Goal: Task Accomplishment & Management: Complete application form

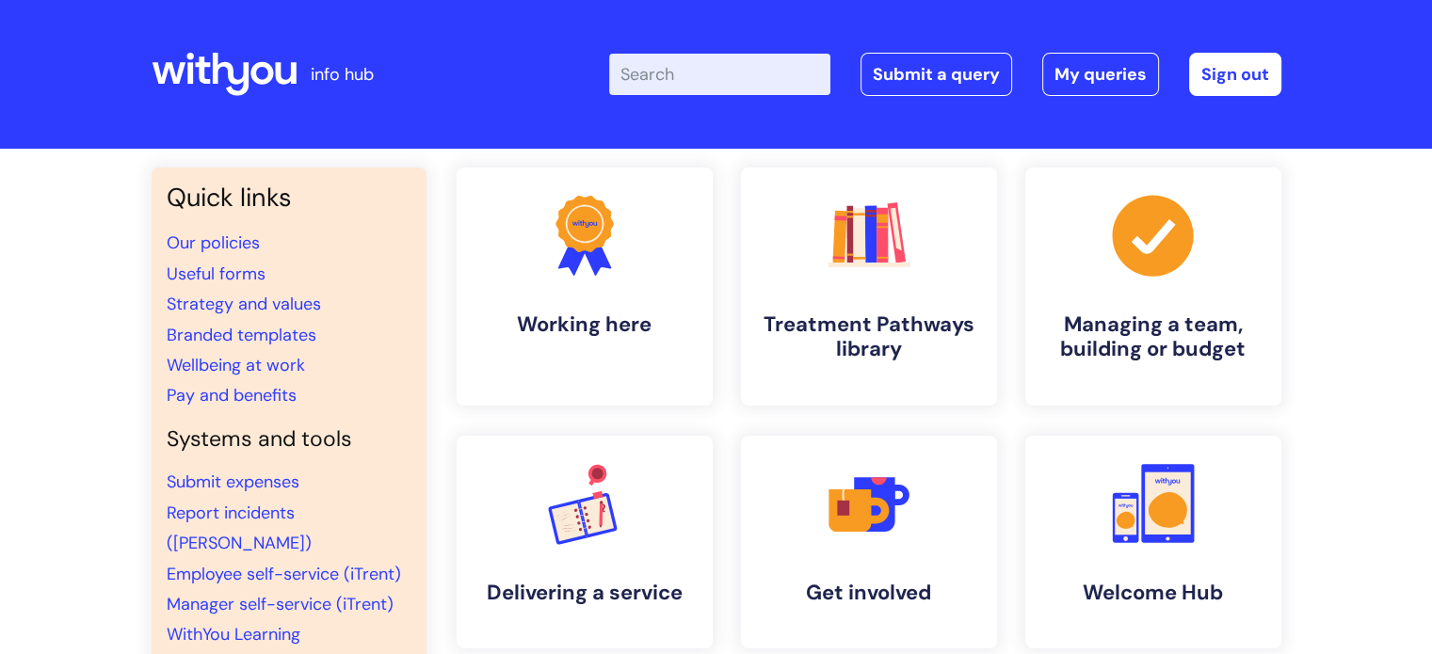
click at [762, 78] on input "Enter your search term here..." at bounding box center [719, 74] width 221 height 41
click at [969, 74] on link "Submit a query" at bounding box center [937, 74] width 152 height 43
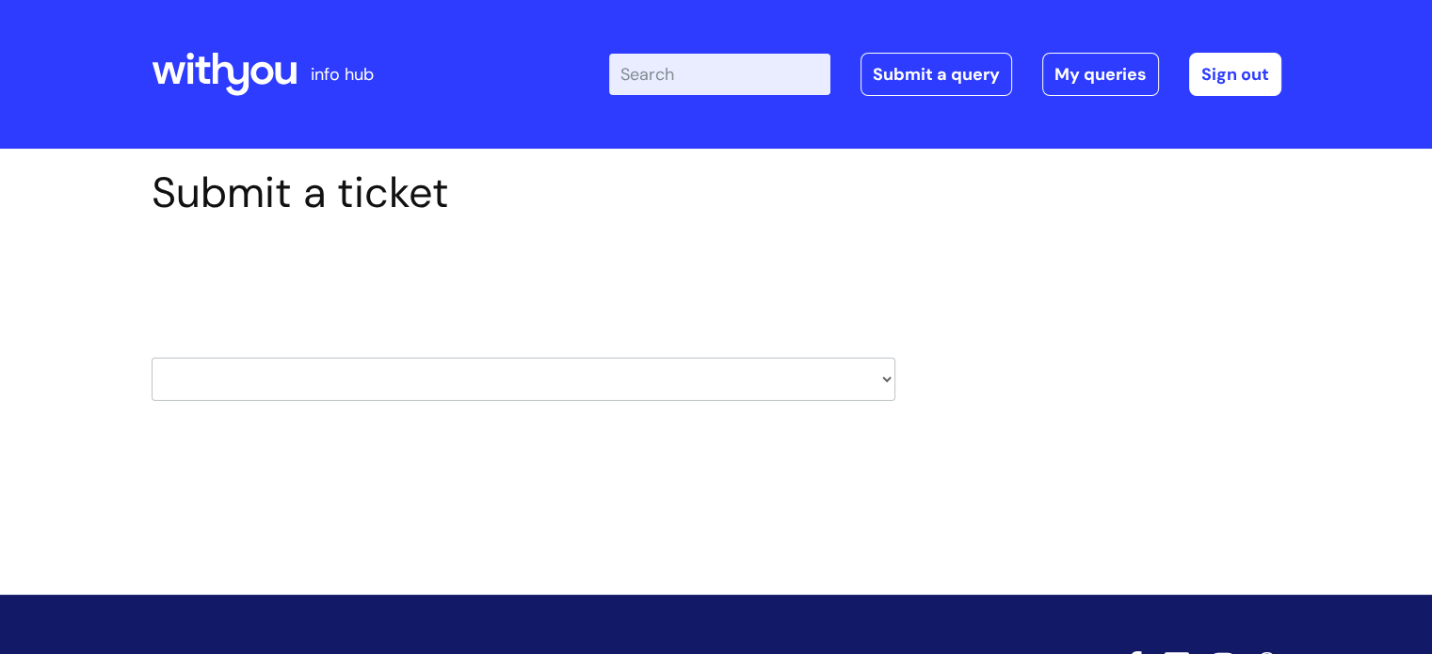
click at [459, 369] on select "HR / People IT and Support Clinical Drug Alerts Finance Accounts Data Support T…" at bounding box center [524, 379] width 744 height 43
select select "property_&_estates"
click at [152, 358] on select "HR / People IT and Support Clinical Drug Alerts Finance Accounts Data Support T…" at bounding box center [524, 379] width 744 height 43
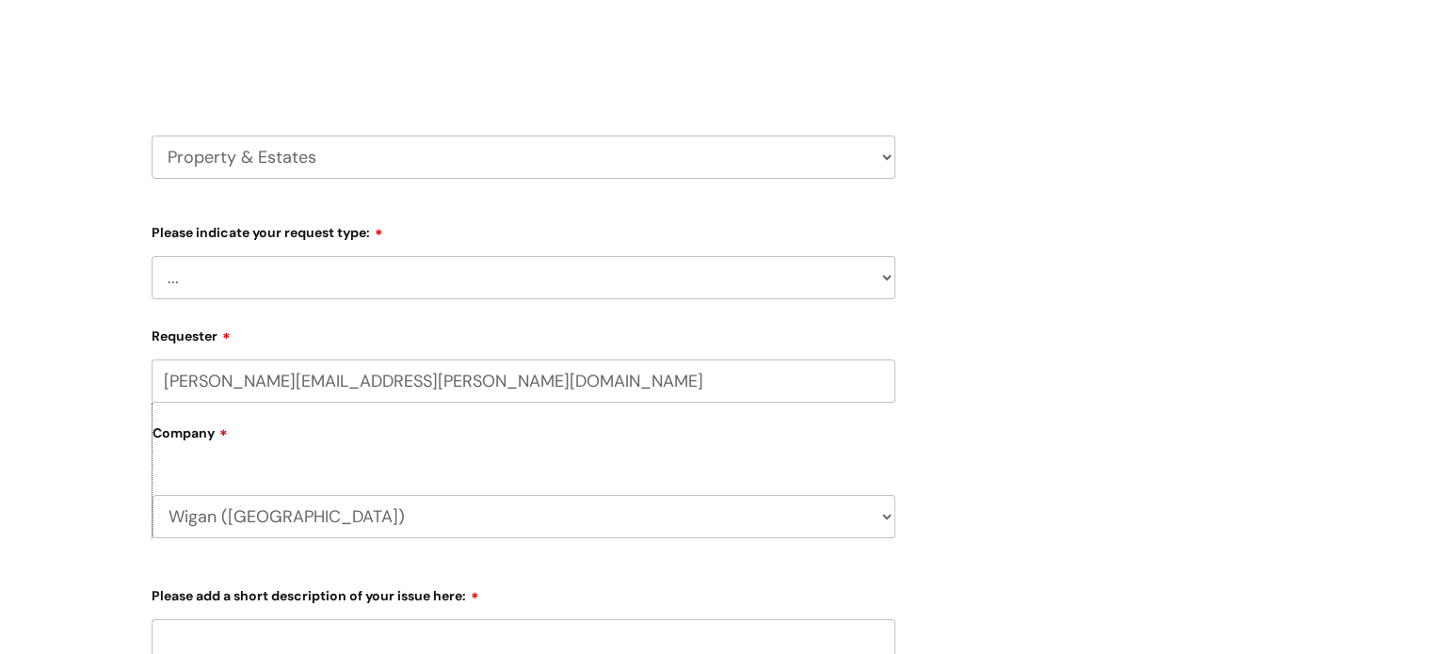
scroll to position [283, 0]
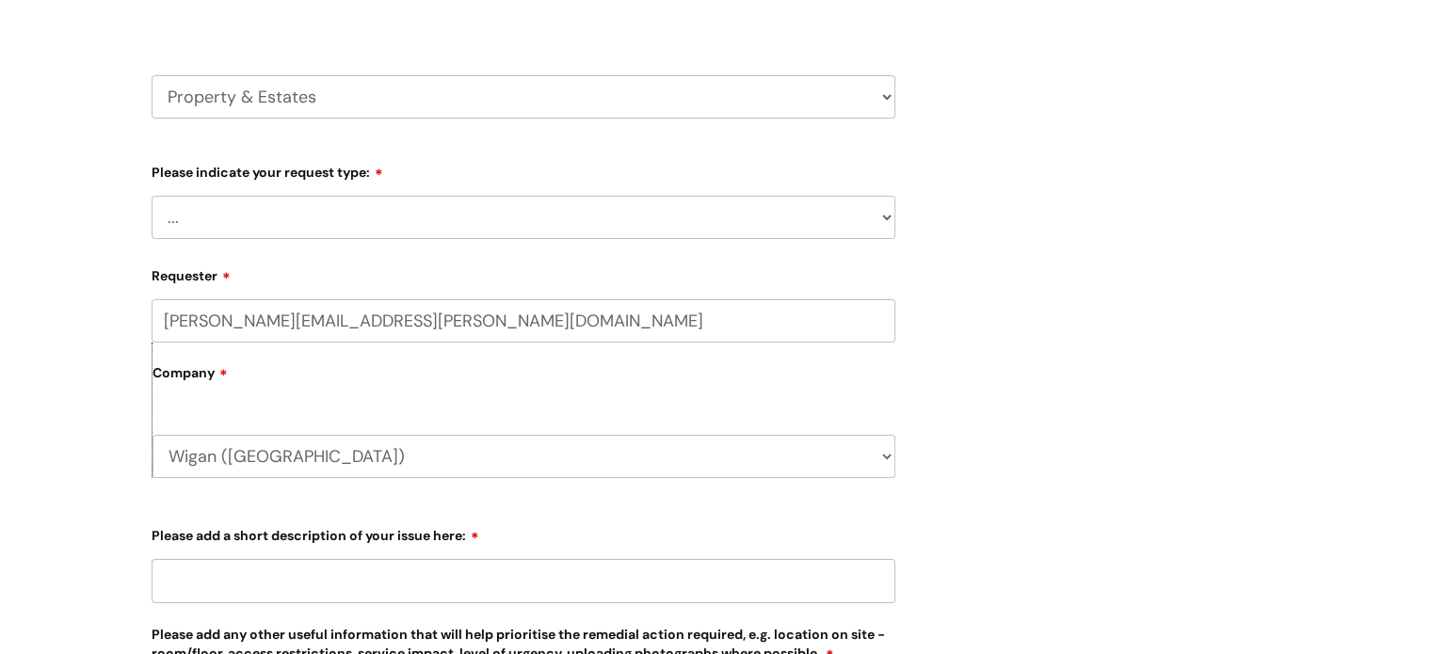
click at [418, 207] on select "... Facilities Support Lease/ Tenancy Agreements Health & Safety and Environmen…" at bounding box center [524, 217] width 744 height 43
select select "Facilities Support"
click at [152, 196] on select "... Facilities Support Lease/ Tenancy Agreements Health & Safety and Environmen…" at bounding box center [524, 217] width 744 height 43
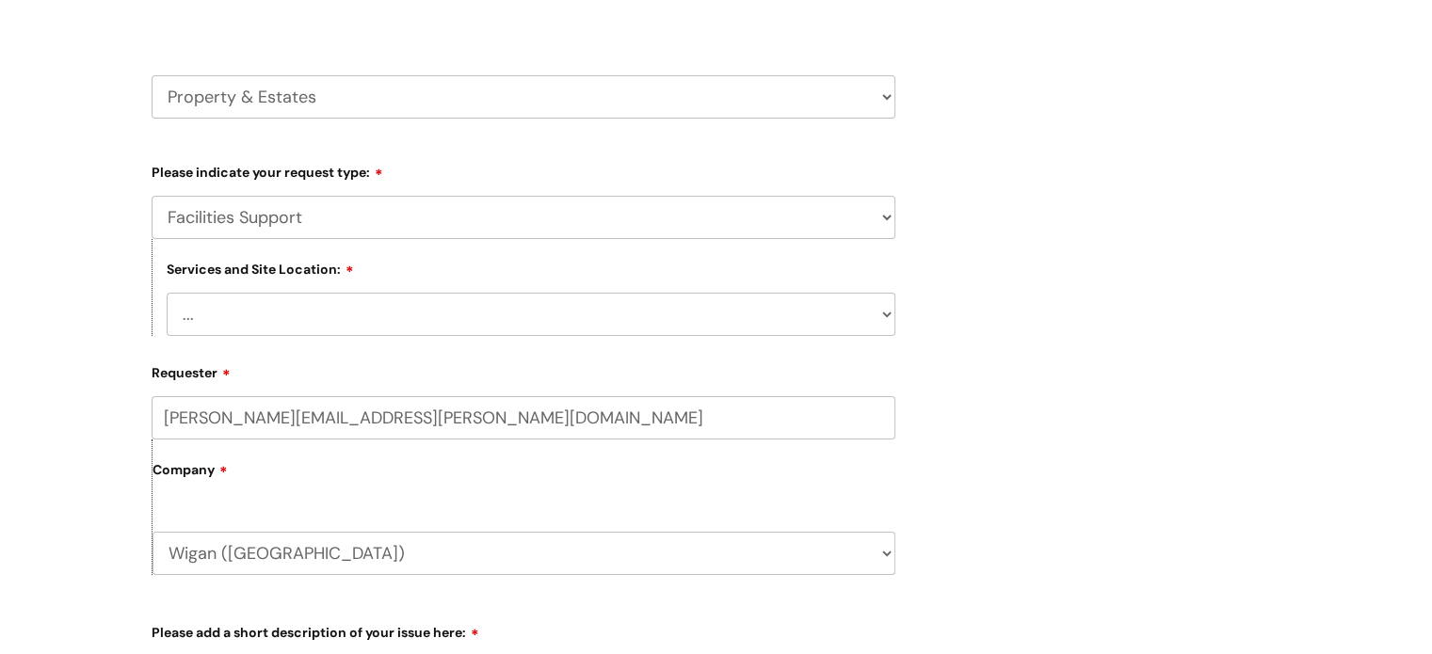
click at [390, 300] on select "... Cleethorpes Darlington Tubwell Darlington Coniscliffe Grimsby Preston Redca…" at bounding box center [531, 314] width 729 height 43
select select "Wigan Coops"
click at [167, 293] on select "... Cleethorpes Darlington Tubwell Darlington Coniscliffe Grimsby Preston Redca…" at bounding box center [531, 314] width 729 height 43
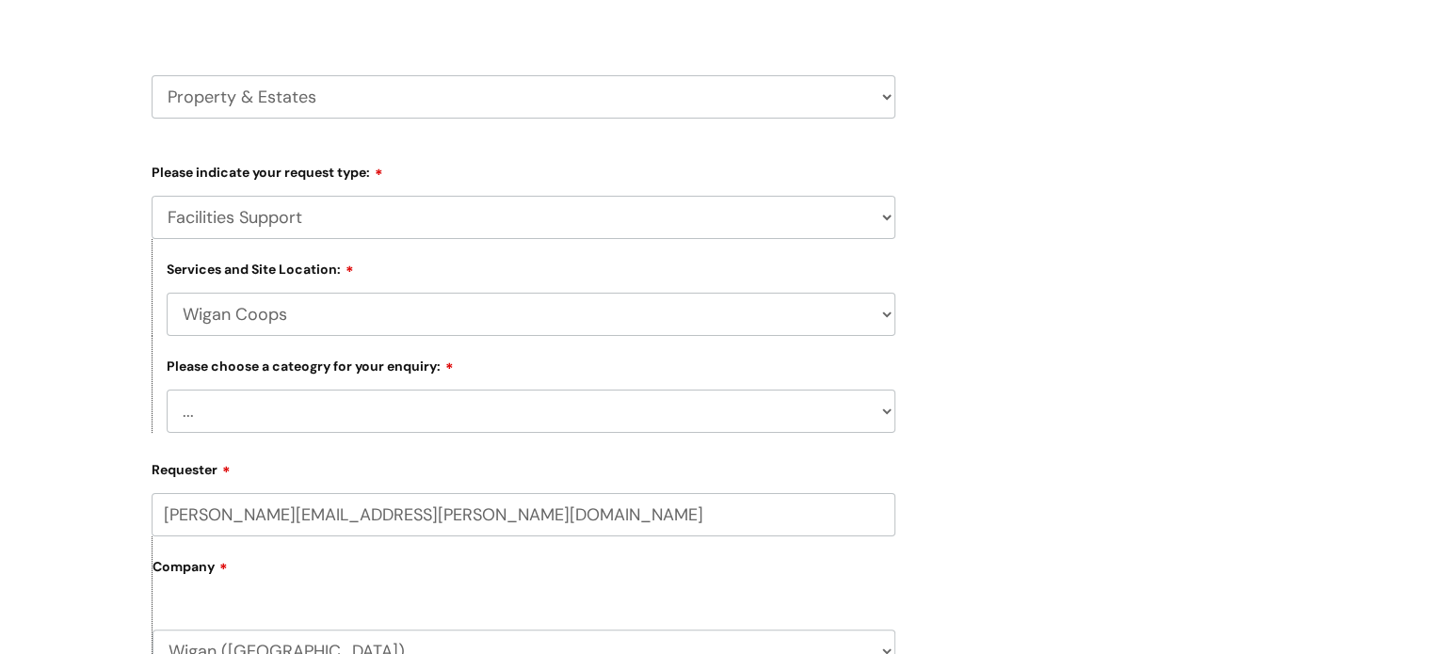
click at [455, 402] on select "... Electrical and Lighting Plumbing and Drainage Heating and Cooling Fixtures,…" at bounding box center [531, 411] width 729 height 43
select select "Electrical and Lighting"
click at [167, 391] on select "... Electrical and Lighting Plumbing and Drainage Heating and Cooling Fixtures,…" at bounding box center [531, 411] width 729 height 43
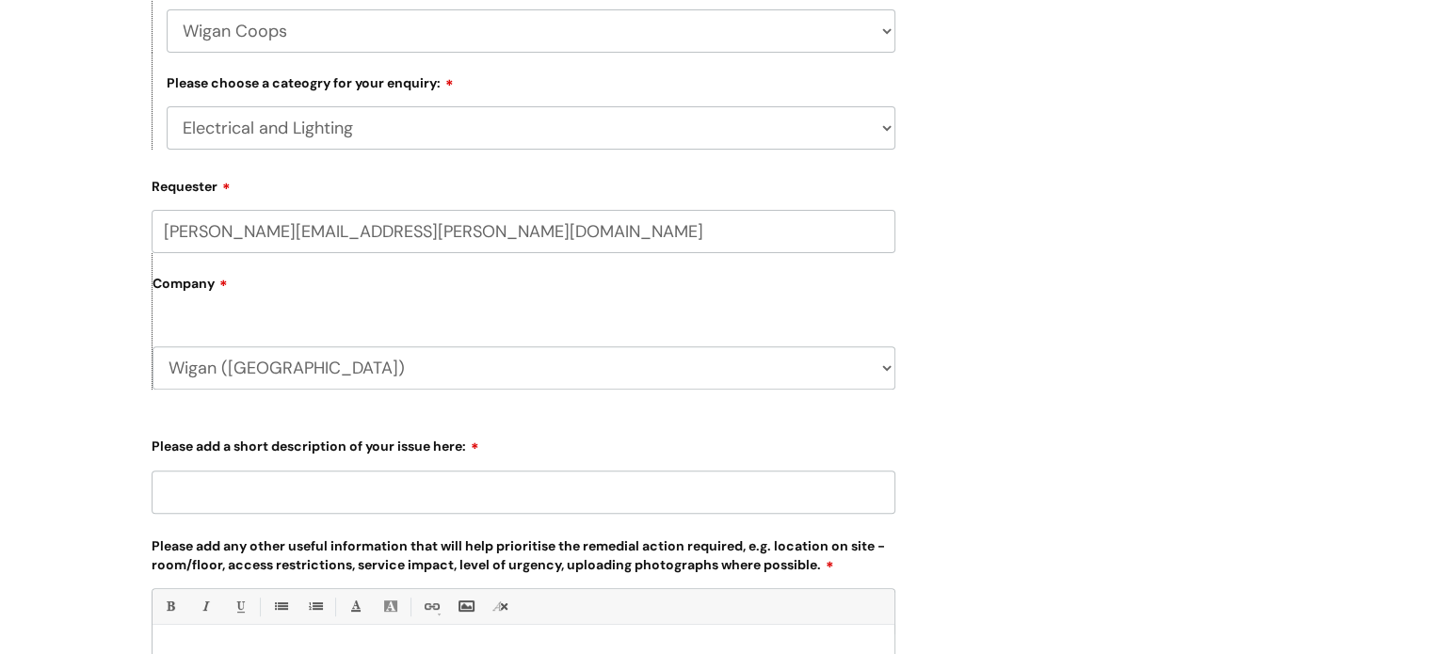
scroll to position [659, 0]
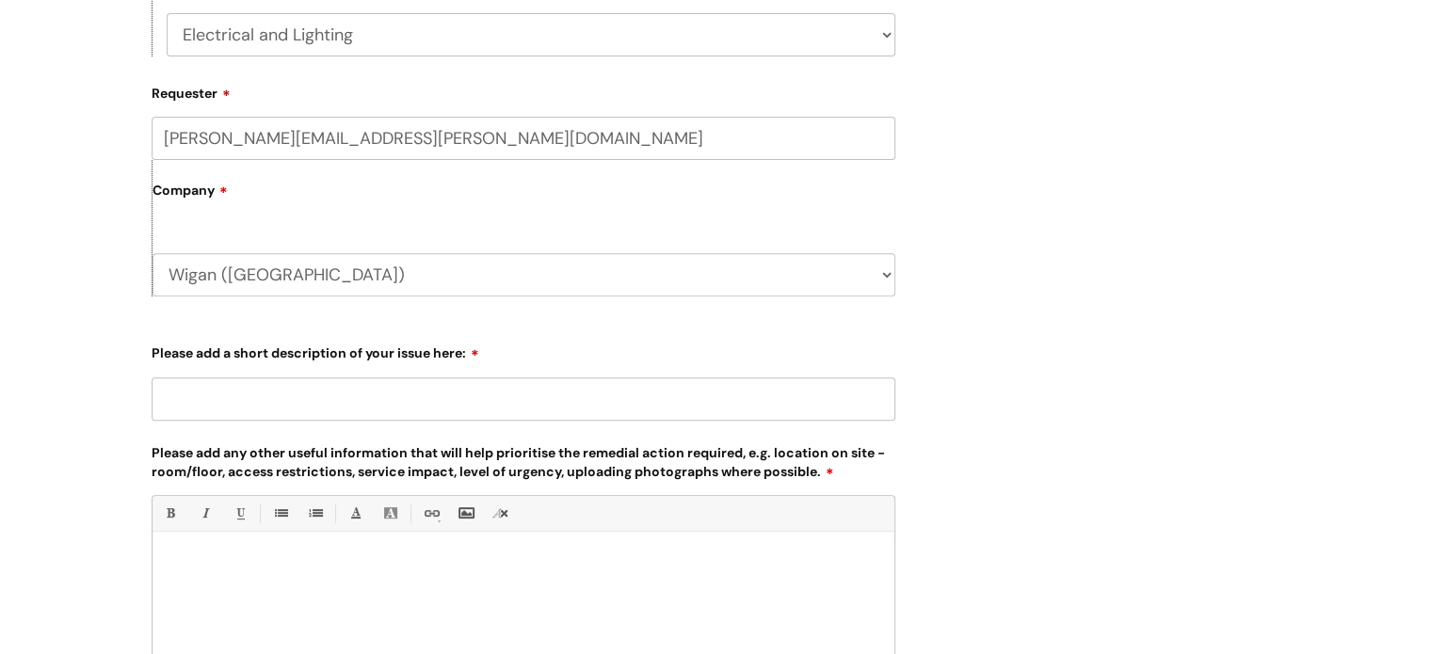
click at [427, 403] on input "Please add a short description of your issue here:" at bounding box center [524, 399] width 744 height 43
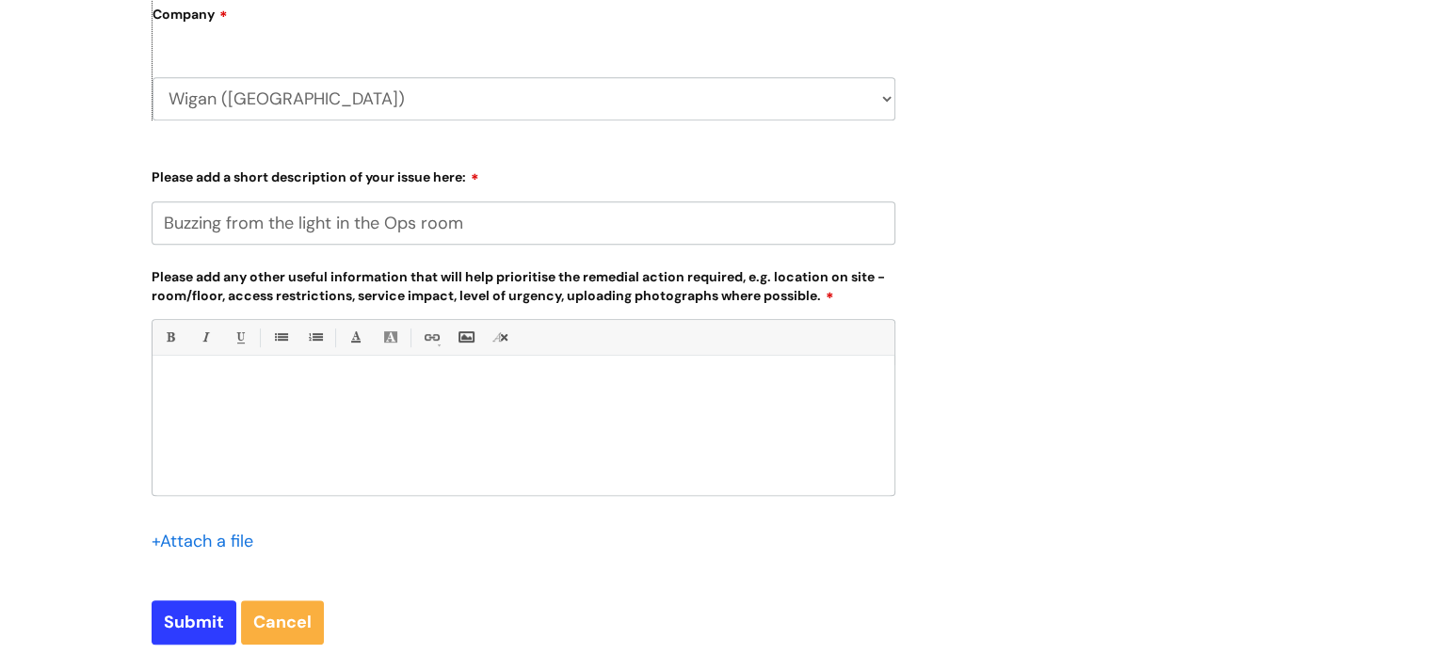
scroll to position [848, 0]
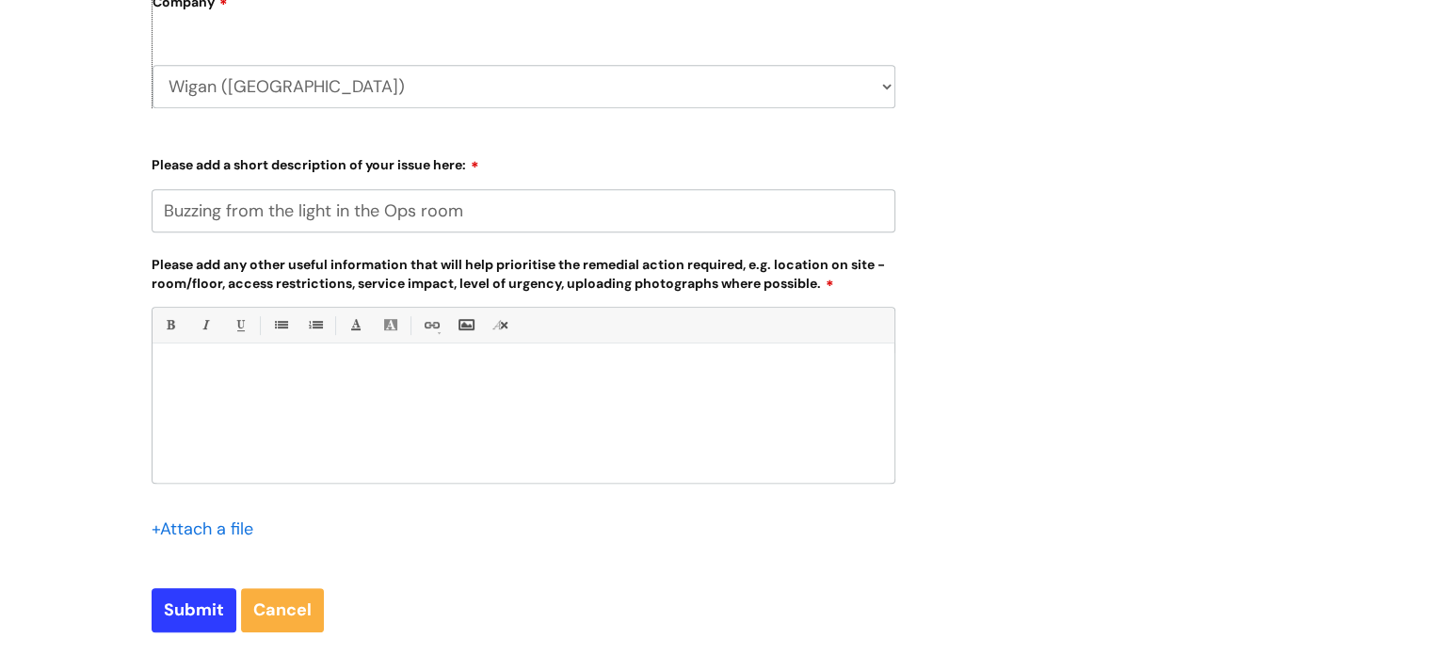
type input "Buzzing from the light in the Ops room"
click at [622, 502] on div "Bold (Ctrl-B) Italic (Ctrl-I) Underline(Ctrl-U) • Unordered List (Ctrl-Shift-7)…" at bounding box center [524, 438] width 744 height 262
click at [626, 459] on div at bounding box center [524, 418] width 742 height 130
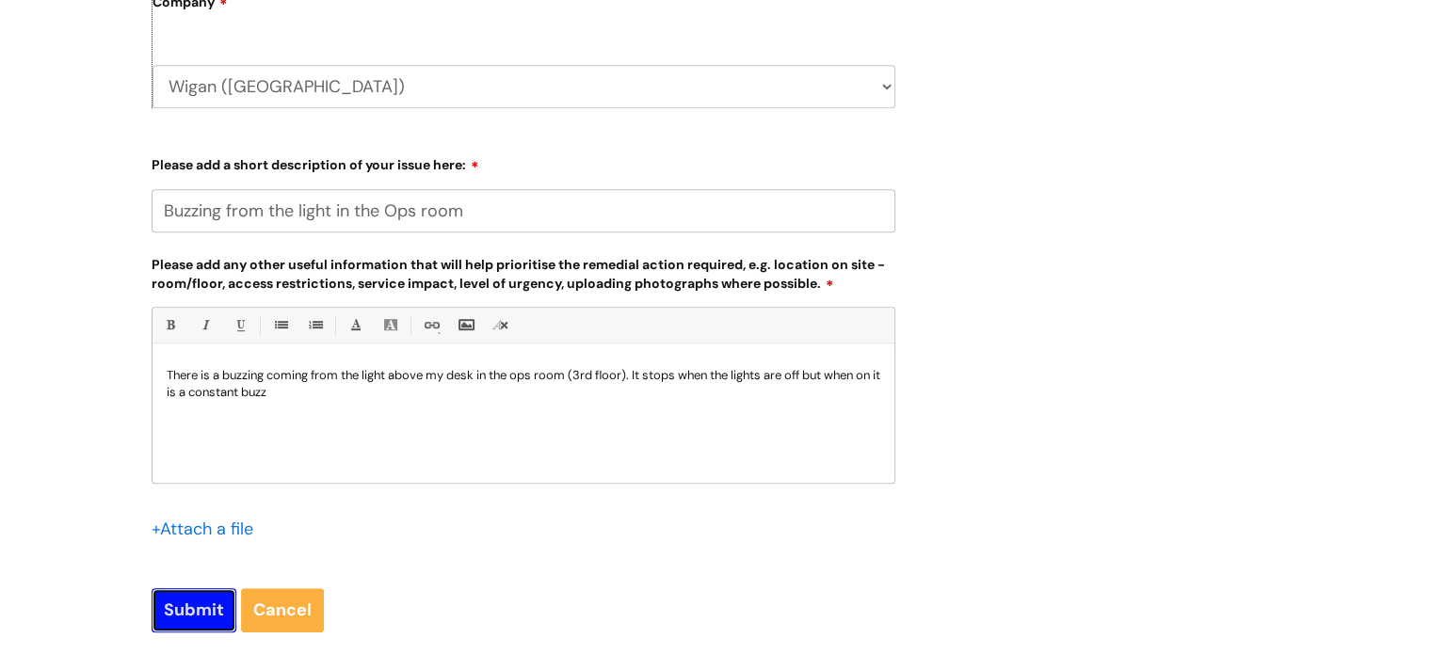
click at [195, 613] on input "Submit" at bounding box center [194, 610] width 85 height 43
type input "Please Wait..."
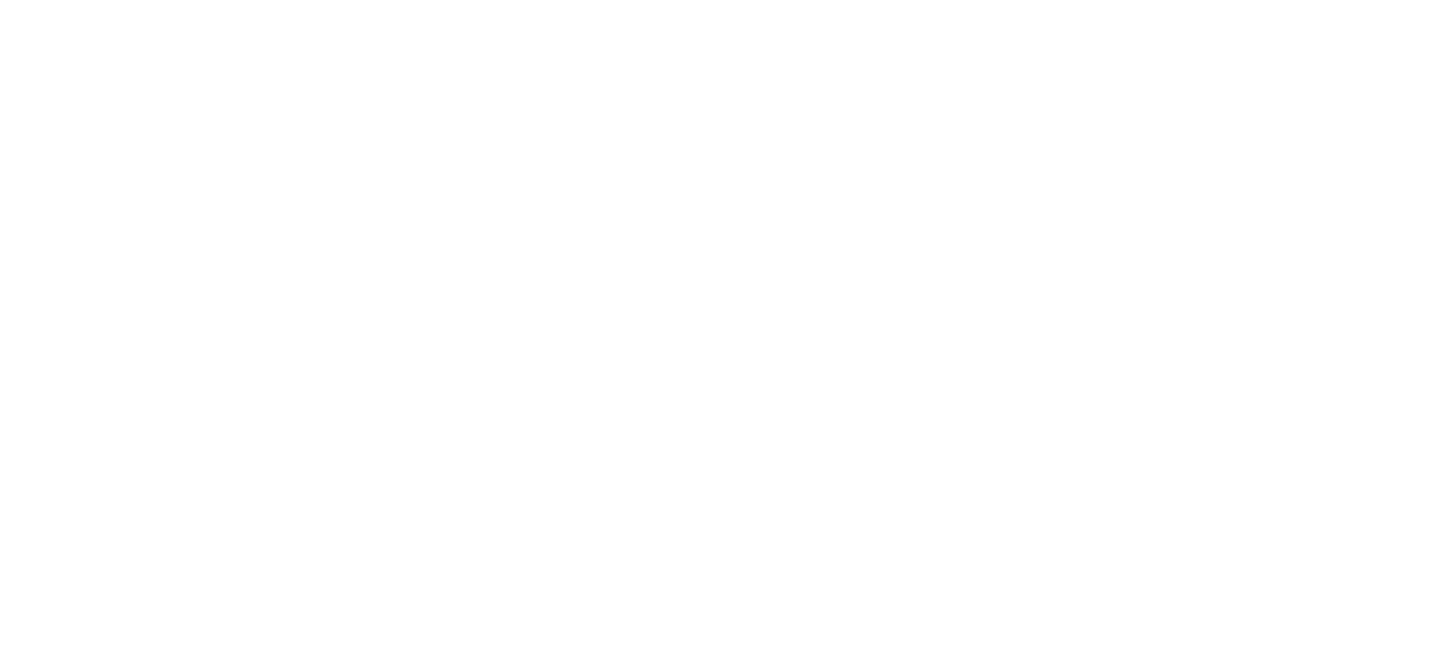
select select "Facilities Support"
select select "Wigan Coops"
select select "Electrical and Lighting"
